Goal: Find specific page/section: Find specific page/section

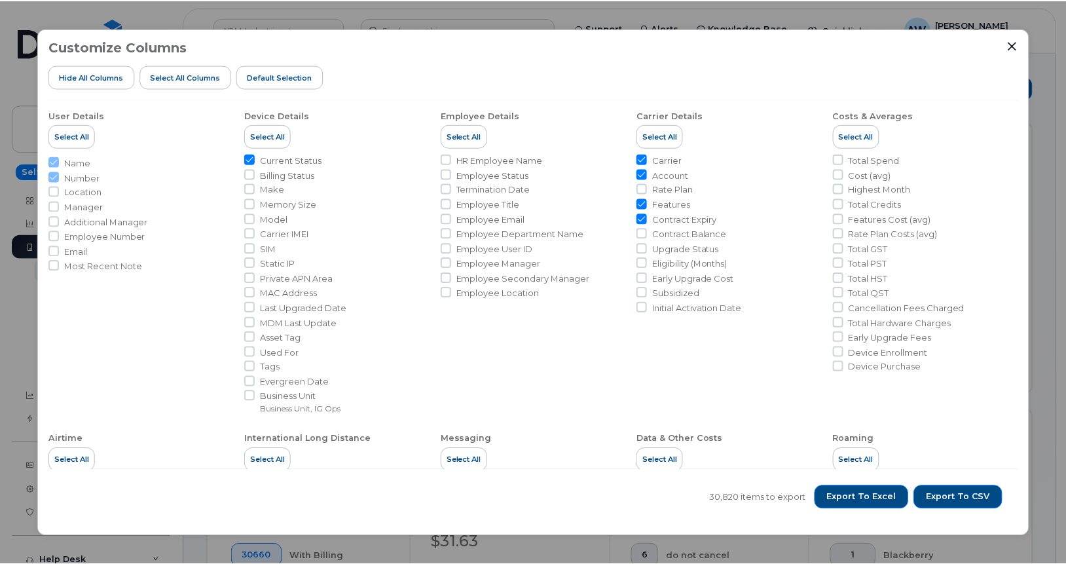
scroll to position [436, 0]
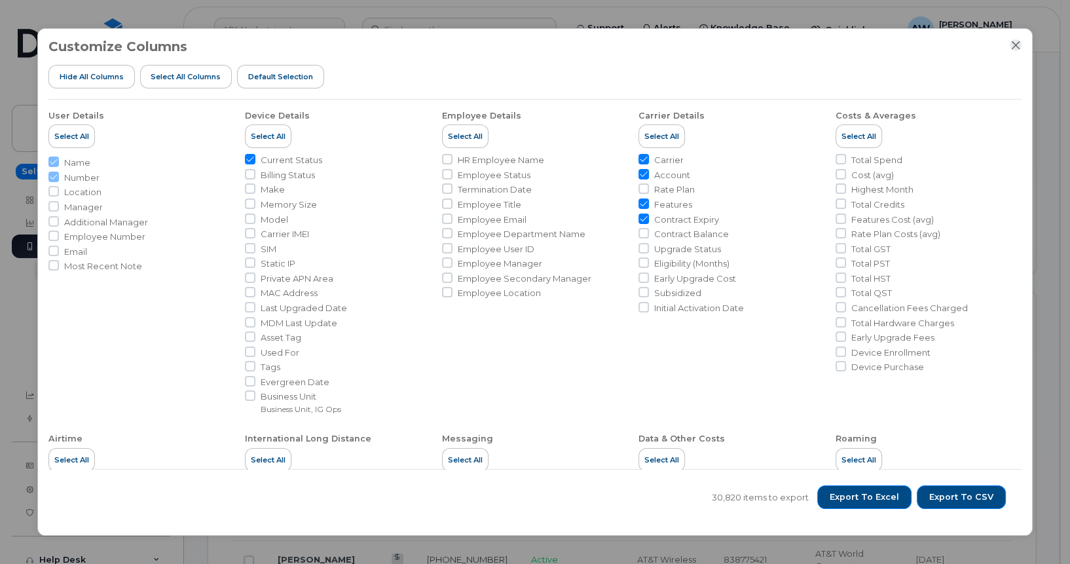
click at [1014, 48] on icon "Close" at bounding box center [1016, 45] width 10 height 10
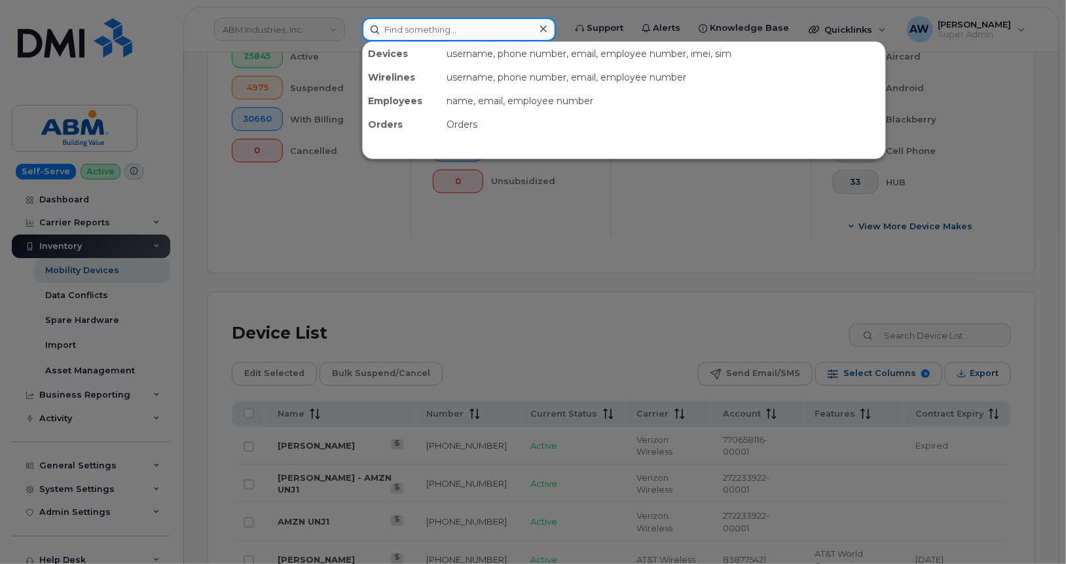
click at [514, 31] on input at bounding box center [459, 30] width 194 height 24
paste input "[PHONE_NUMBER]"
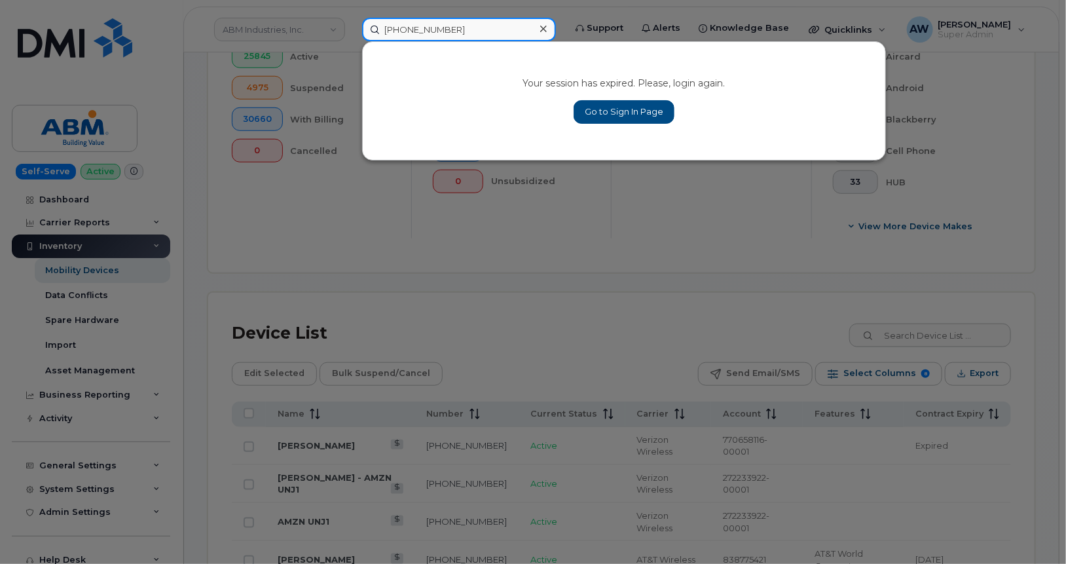
type input "[PHONE_NUMBER]"
click at [643, 109] on link "Go to Sign In Page" at bounding box center [624, 112] width 101 height 24
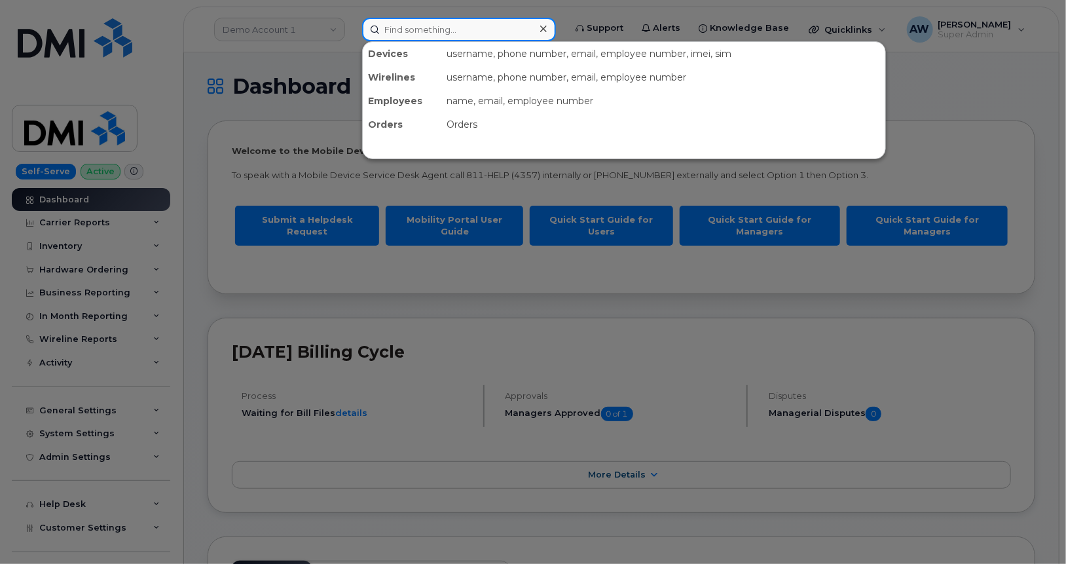
click at [454, 26] on input at bounding box center [459, 30] width 194 height 24
paste input "201-376-4726"
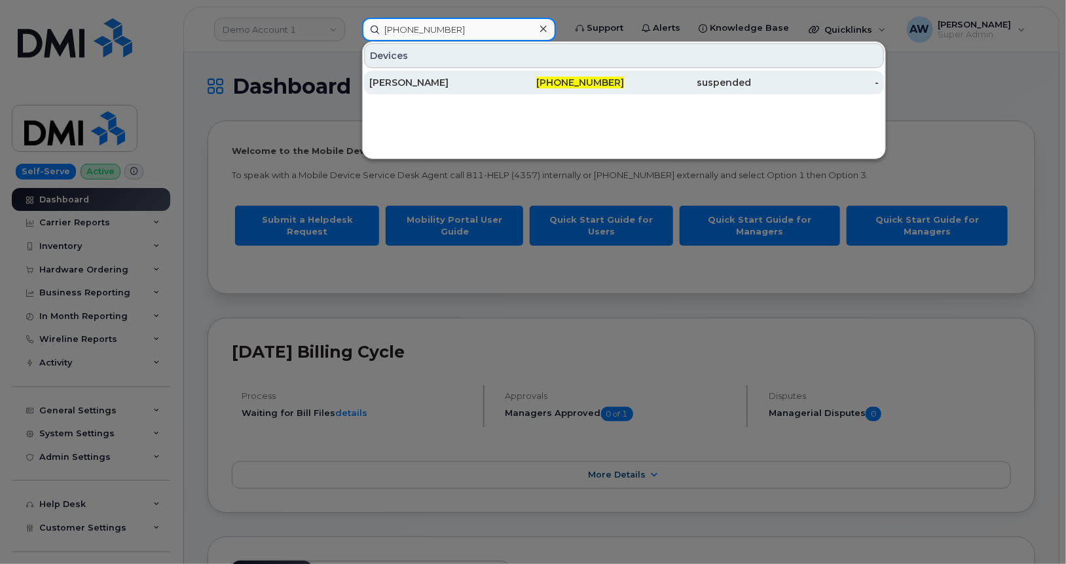
type input "201-376-4726"
click at [461, 81] on div "[PERSON_NAME]" at bounding box center [433, 82] width 128 height 13
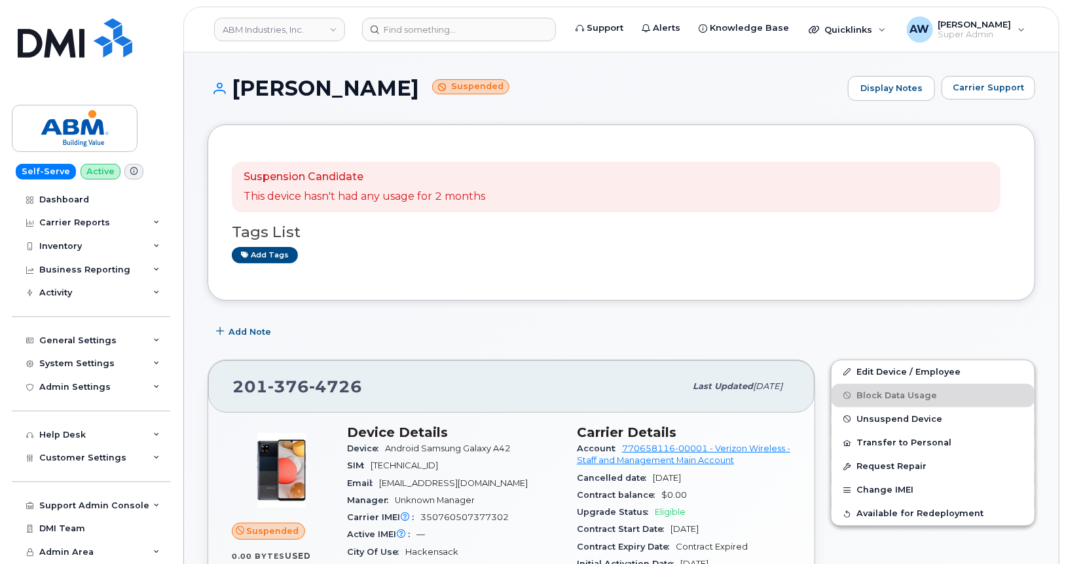
click at [506, 183] on div "Suspension Candidate This device hasn't had any usage for 2 months" at bounding box center [616, 187] width 769 height 51
drag, startPoint x: 453, startPoint y: 10, endPoint x: 453, endPoint y: 39, distance: 28.2
click at [453, 39] on header "ABM Industries, Inc. Support Alerts Knowledge Base Quicklinks Suspend / Cancel …" at bounding box center [621, 30] width 876 height 46
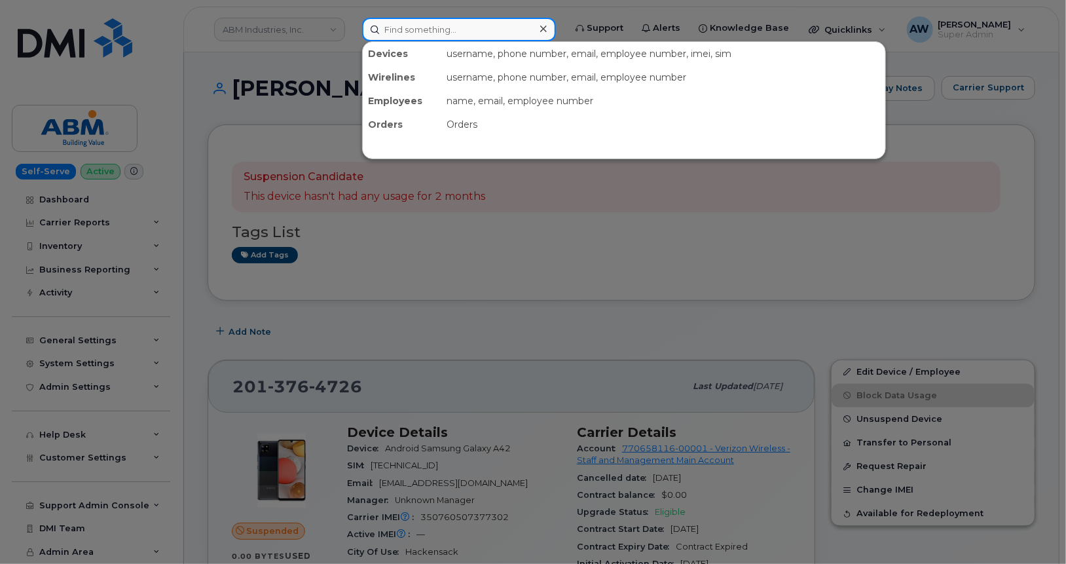
click at [453, 39] on input at bounding box center [459, 30] width 194 height 24
paste input "[PHONE_NUMBER]"
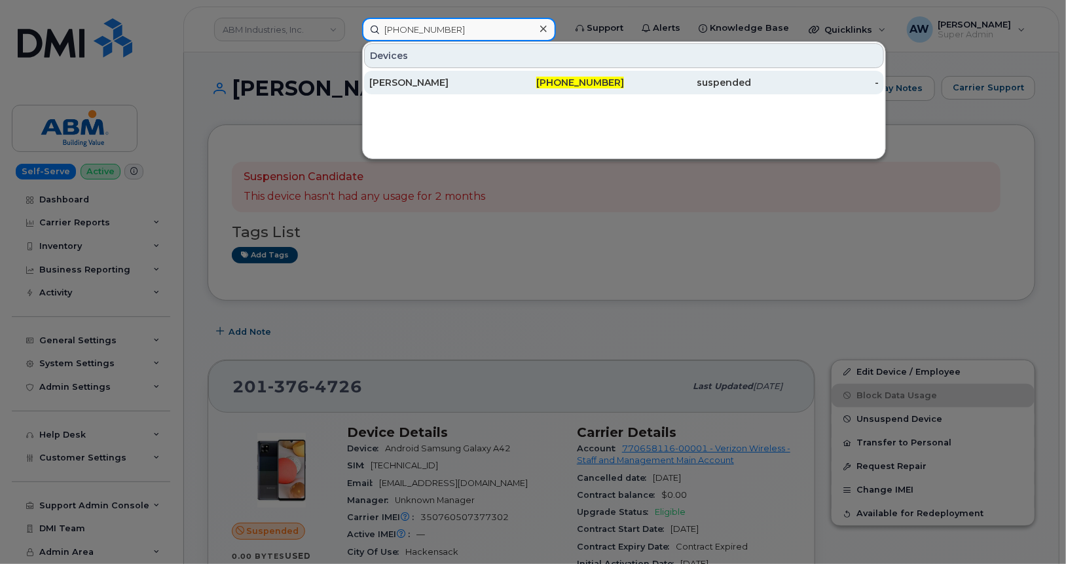
type input "201-753-1959"
click at [454, 77] on div "[PERSON_NAME]" at bounding box center [433, 82] width 128 height 13
